Goal: Navigation & Orientation: Find specific page/section

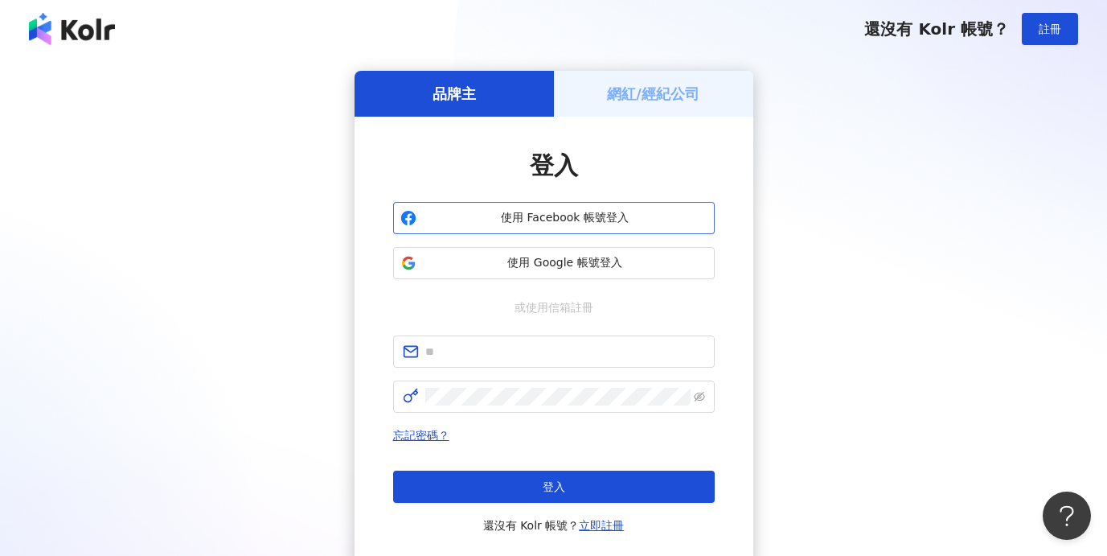
click at [592, 215] on span "使用 Facebook 帳號登入" at bounding box center [565, 218] width 285 height 16
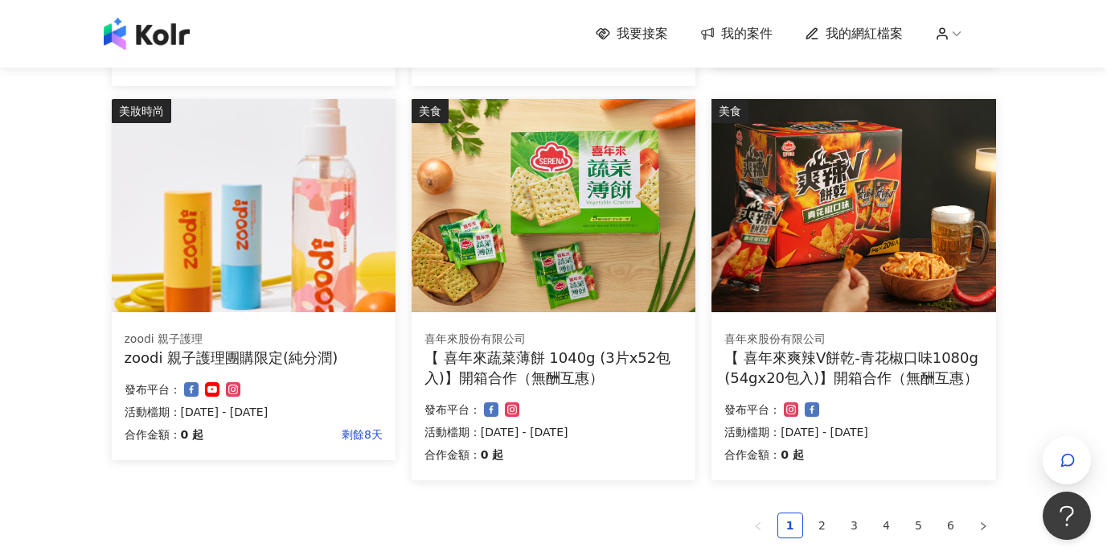
scroll to position [1102, 0]
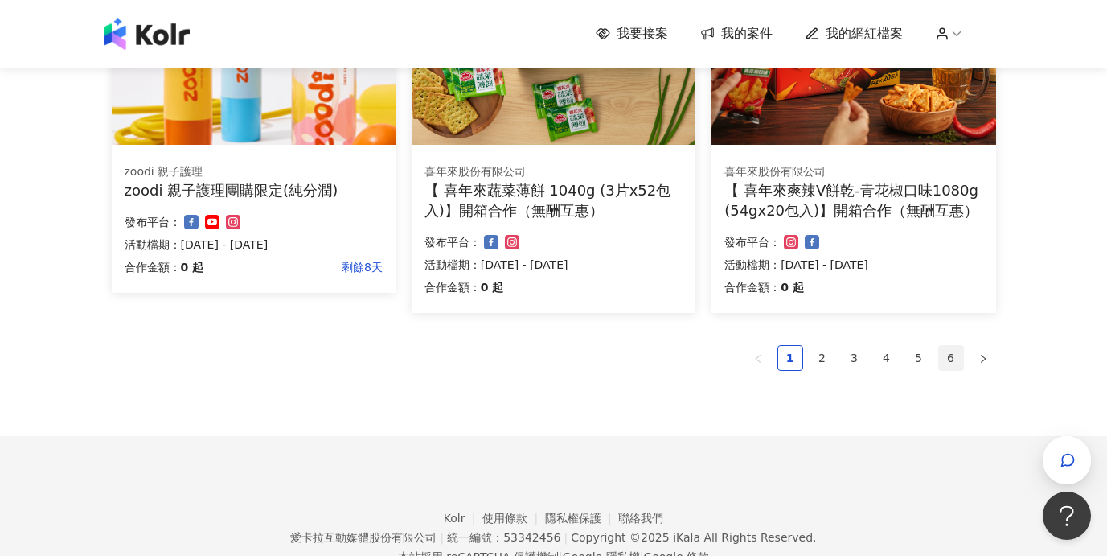
click at [953, 362] on link "6" at bounding box center [951, 358] width 24 height 24
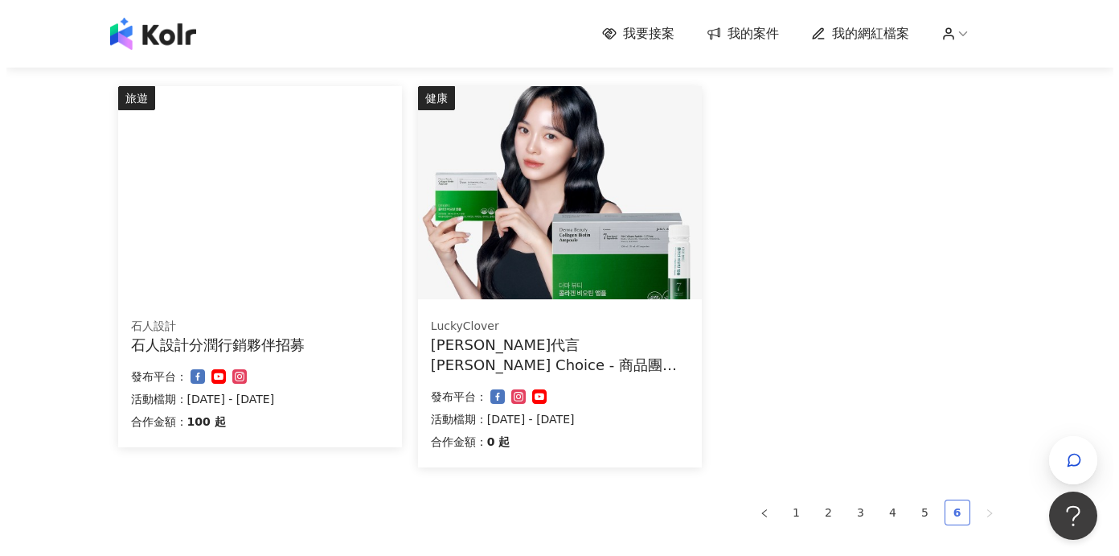
scroll to position [0, 0]
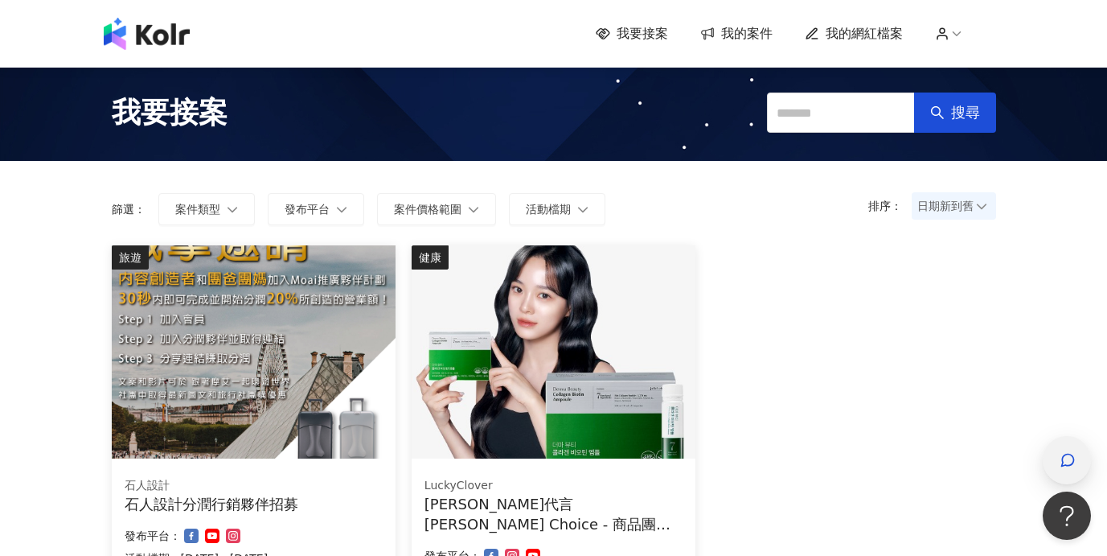
click at [1058, 468] on div "button" at bounding box center [1067, 460] width 21 height 36
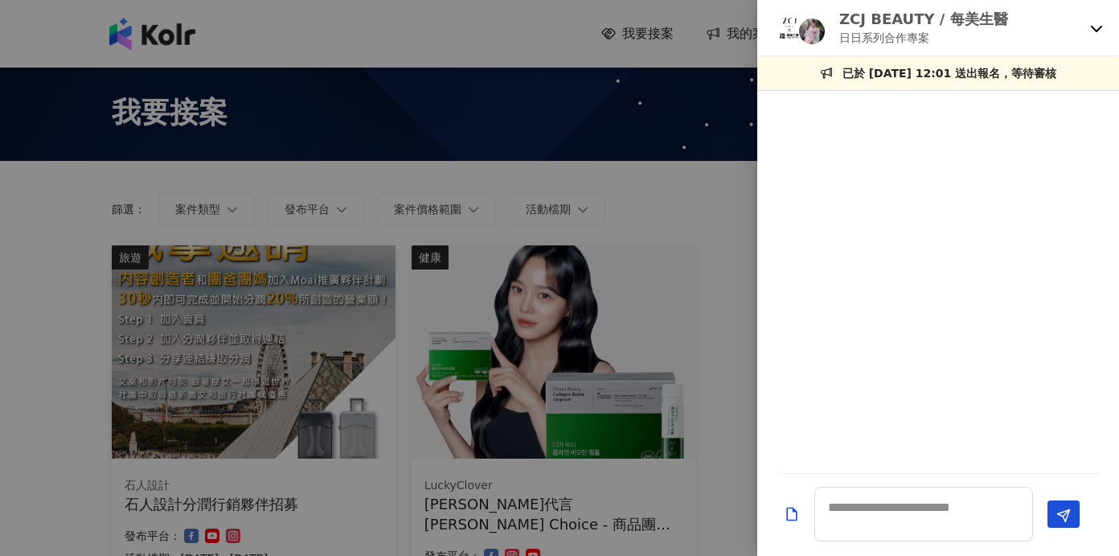
click at [1094, 30] on icon at bounding box center [1096, 28] width 13 height 13
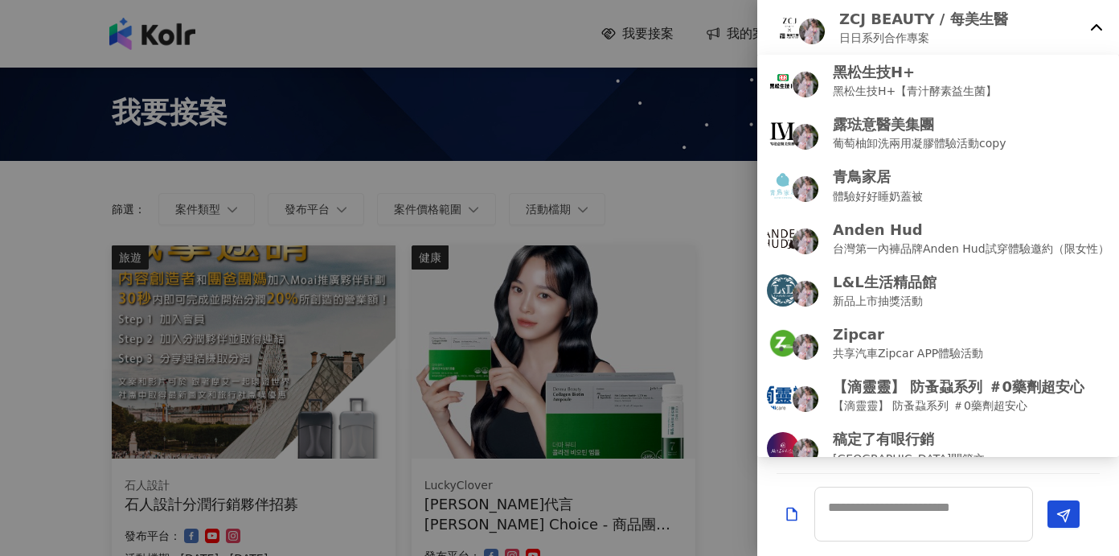
click at [950, 27] on p "ZCJ BEAUTY / 每美生醫" at bounding box center [923, 19] width 169 height 20
